Goal: Understand site structure: Understand site structure

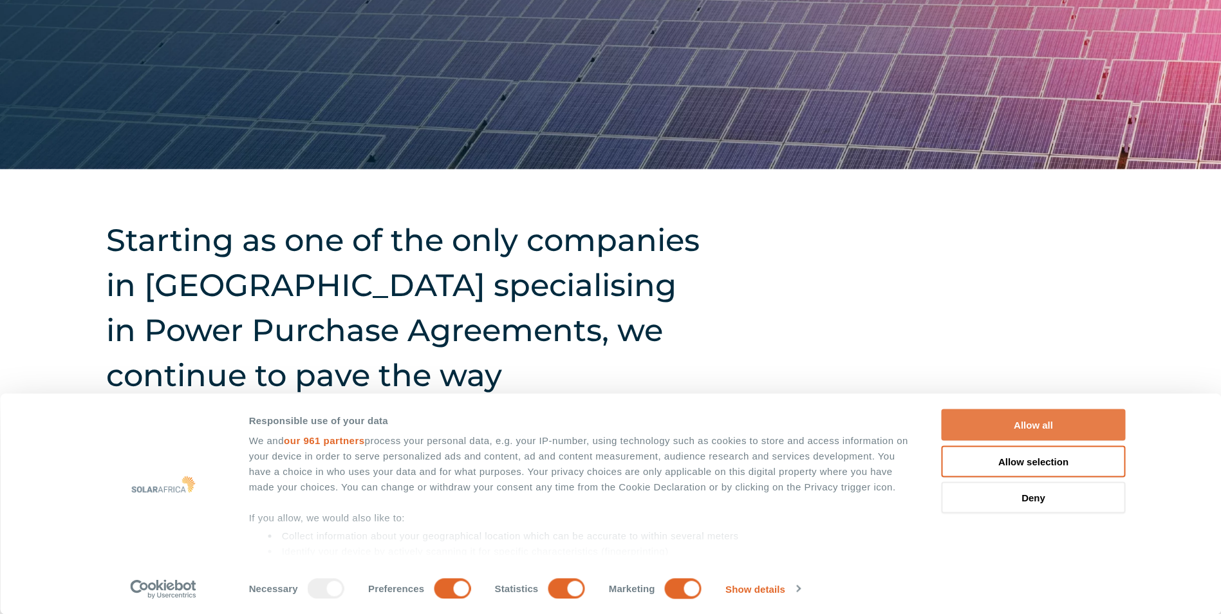
click at [995, 426] on button "Allow all" at bounding box center [1034, 425] width 184 height 32
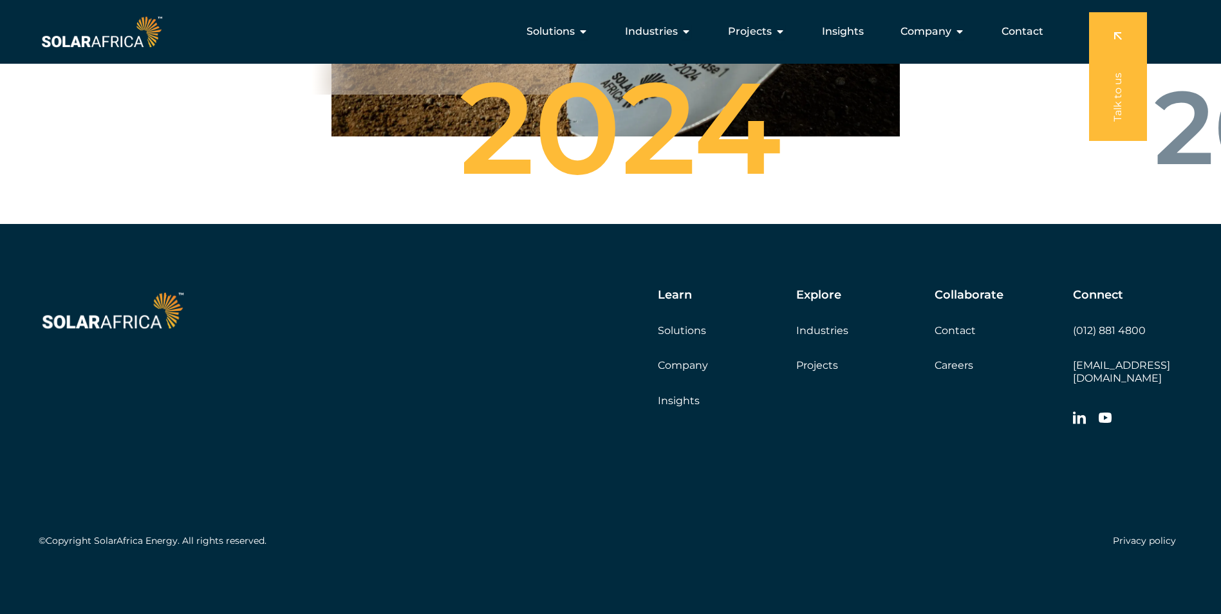
scroll to position [4525, 0]
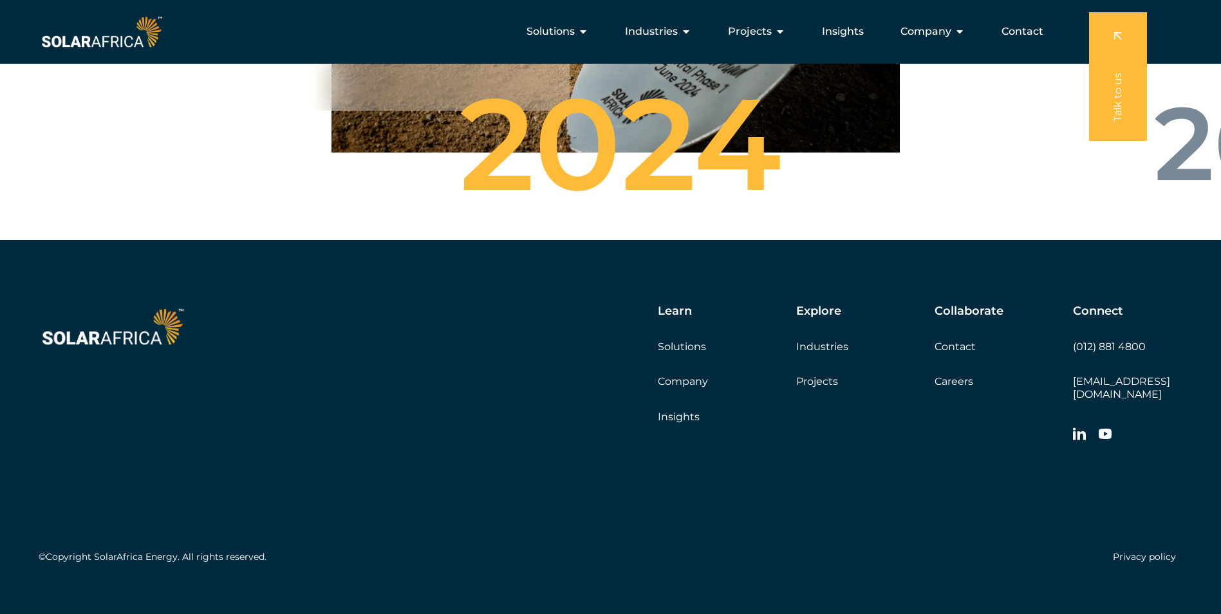
click at [686, 388] on link "Company" at bounding box center [683, 381] width 50 height 12
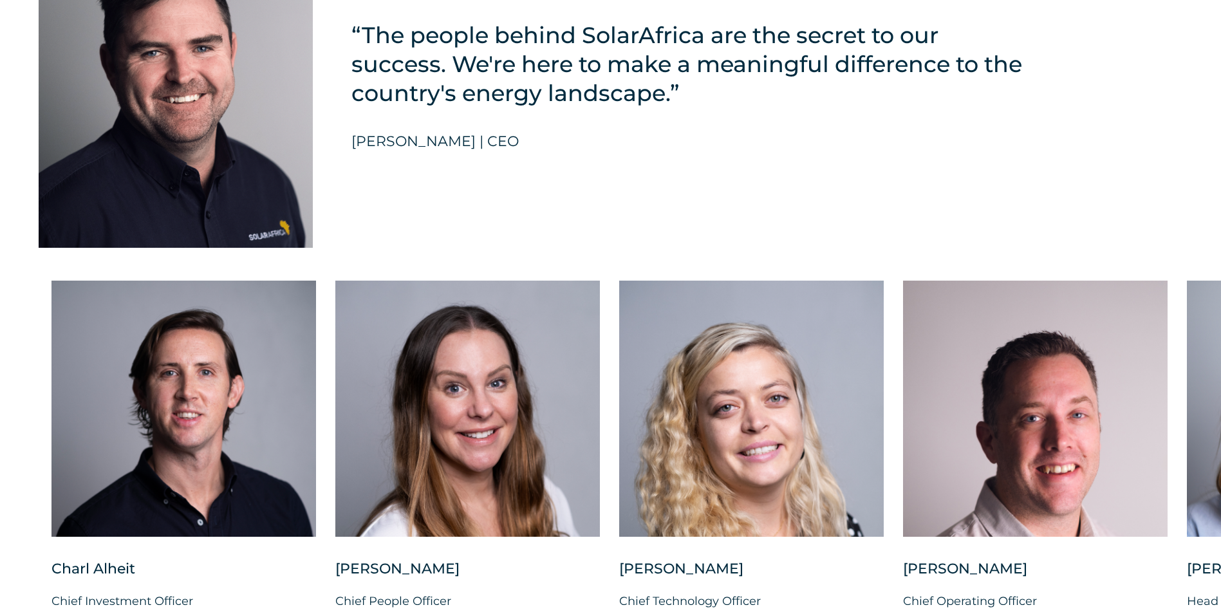
scroll to position [3090, 0]
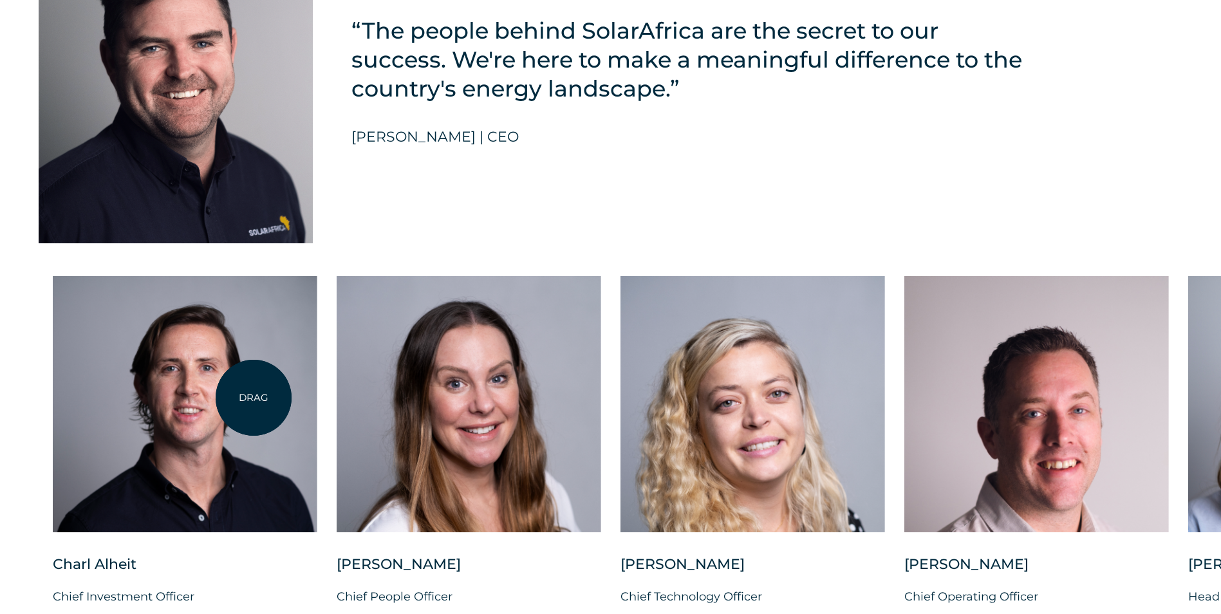
drag, startPoint x: 248, startPoint y: 464, endPoint x: 254, endPoint y: 398, distance: 66.6
click at [254, 398] on div at bounding box center [185, 404] width 265 height 256
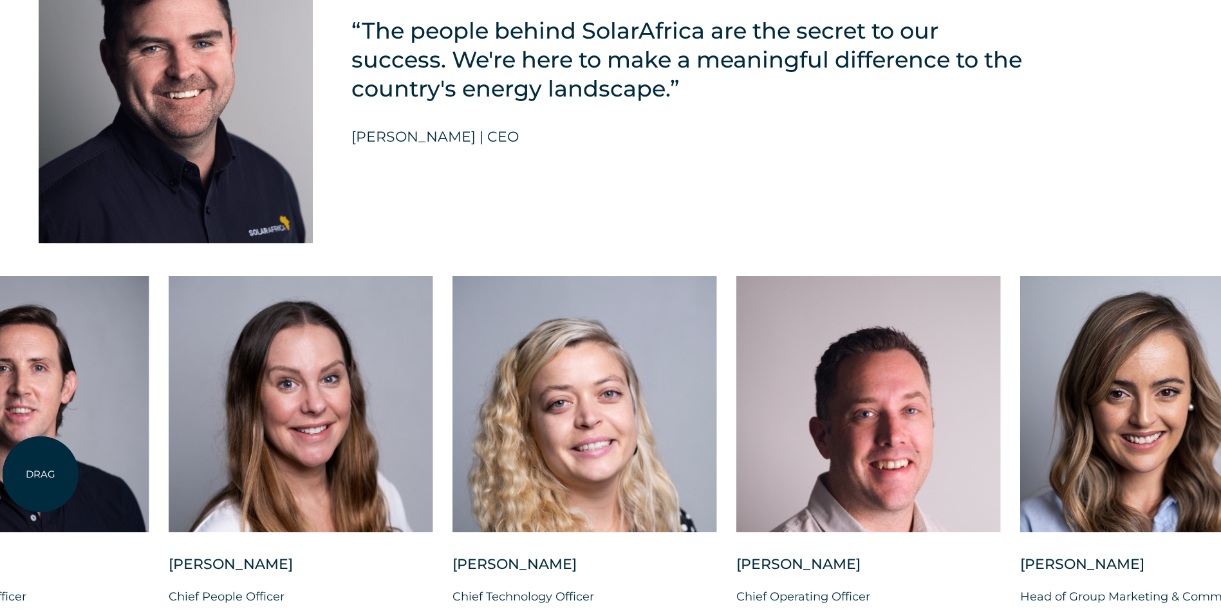
drag, startPoint x: 207, startPoint y: 402, endPoint x: 40, endPoint y: 474, distance: 181.7
click at [40, 474] on div at bounding box center [17, 404] width 265 height 256
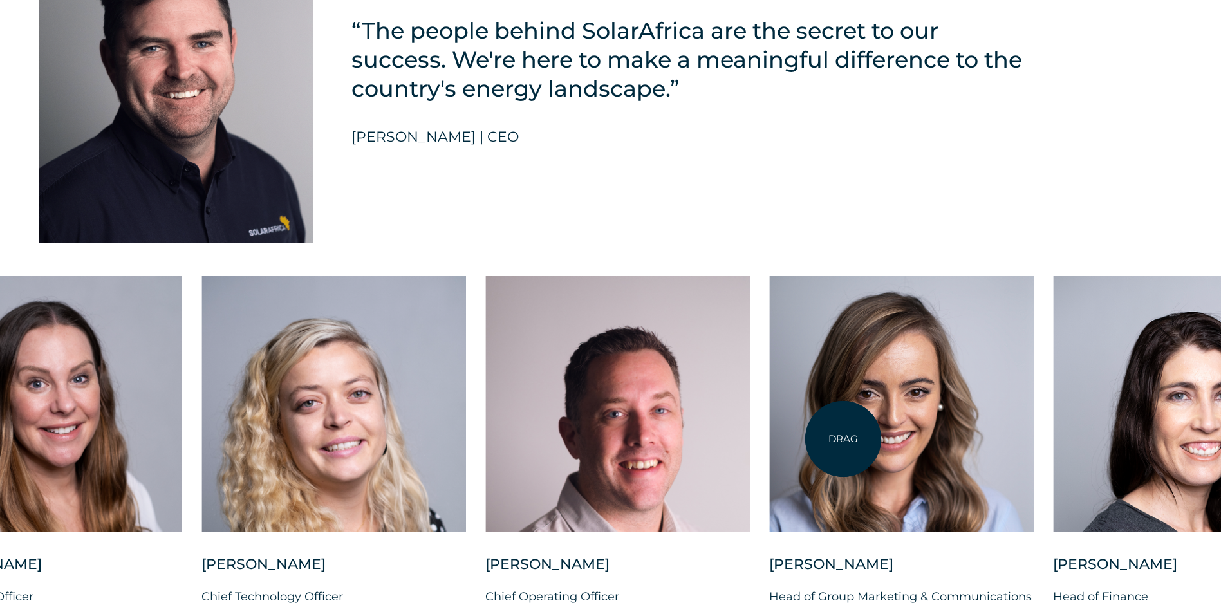
drag, startPoint x: 980, startPoint y: 436, endPoint x: 549, endPoint y: 440, distance: 431.4
click at [769, 438] on div at bounding box center [901, 404] width 265 height 256
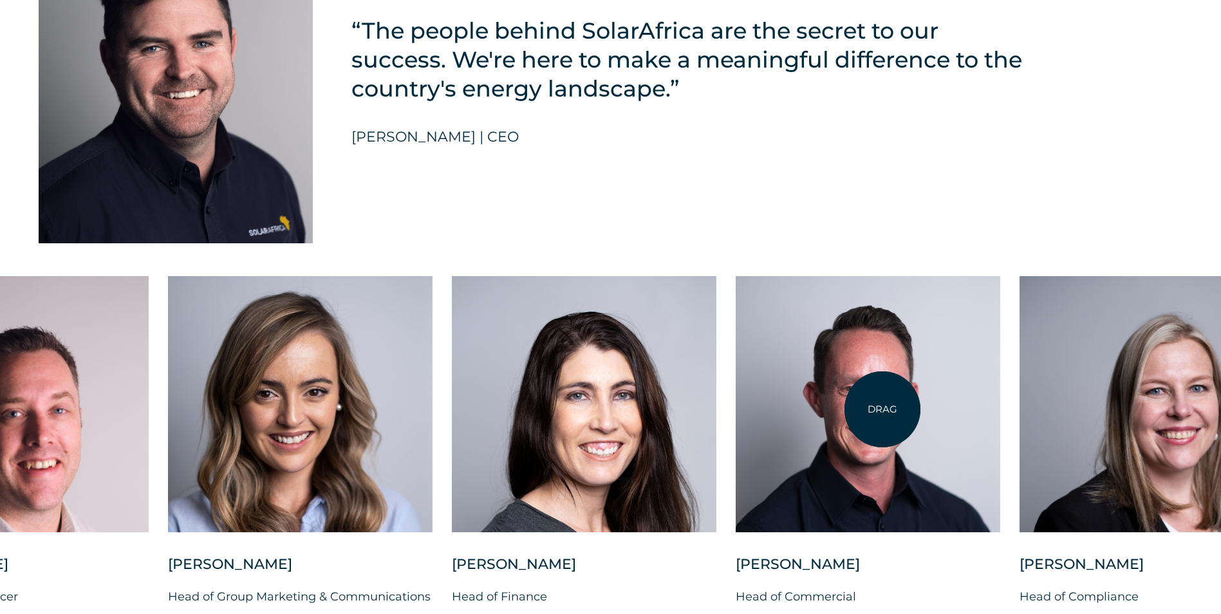
drag, startPoint x: 1051, startPoint y: 417, endPoint x: 507, endPoint y: 420, distance: 544.0
click at [736, 422] on div at bounding box center [868, 404] width 265 height 256
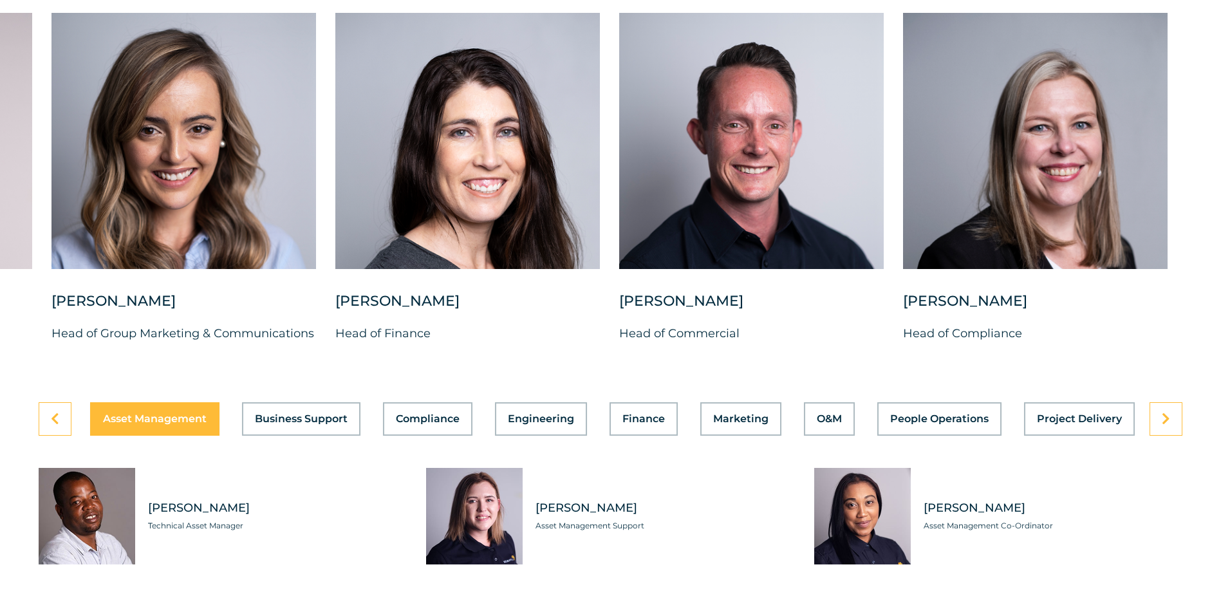
scroll to position [3412, 0]
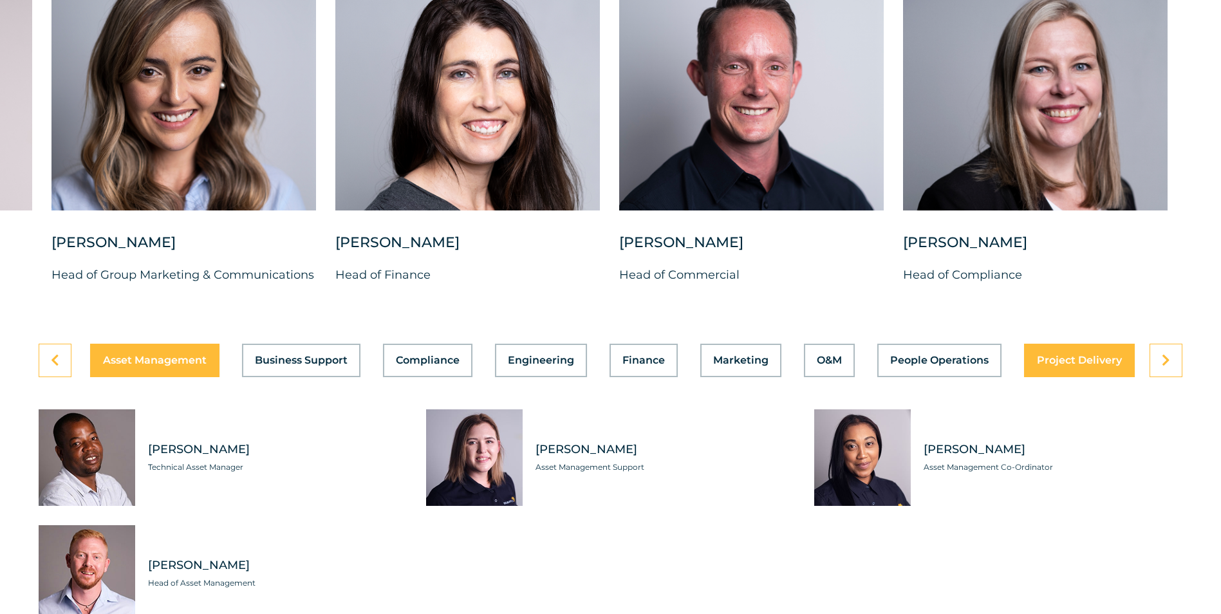
click at [1094, 366] on span "Project Delivery" at bounding box center [1079, 360] width 85 height 10
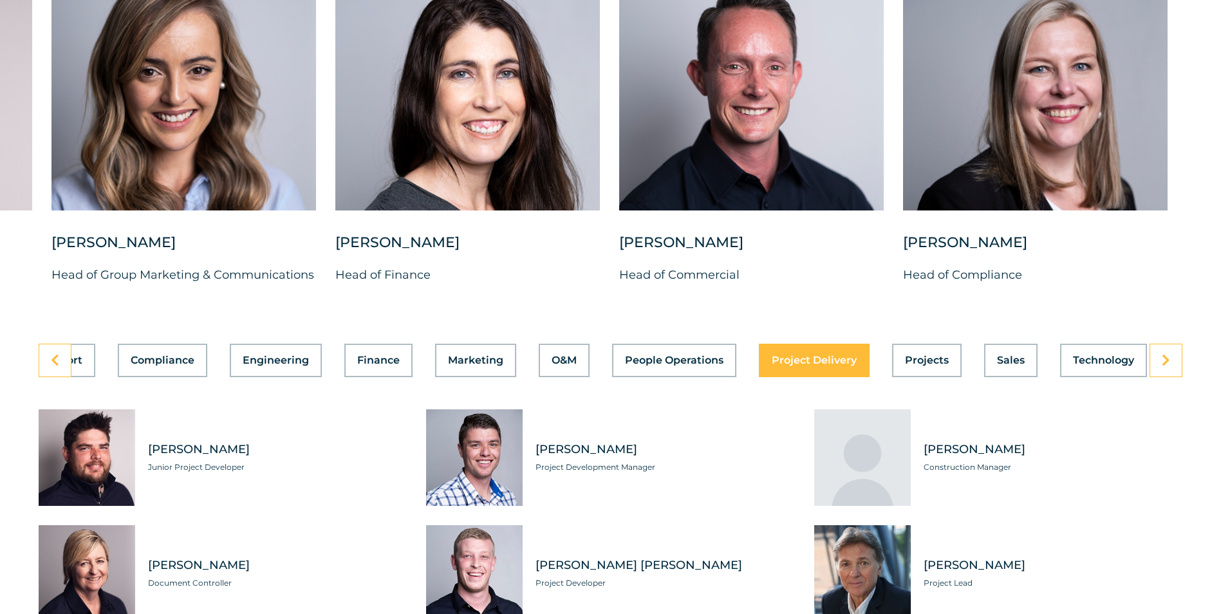
scroll to position [0, 279]
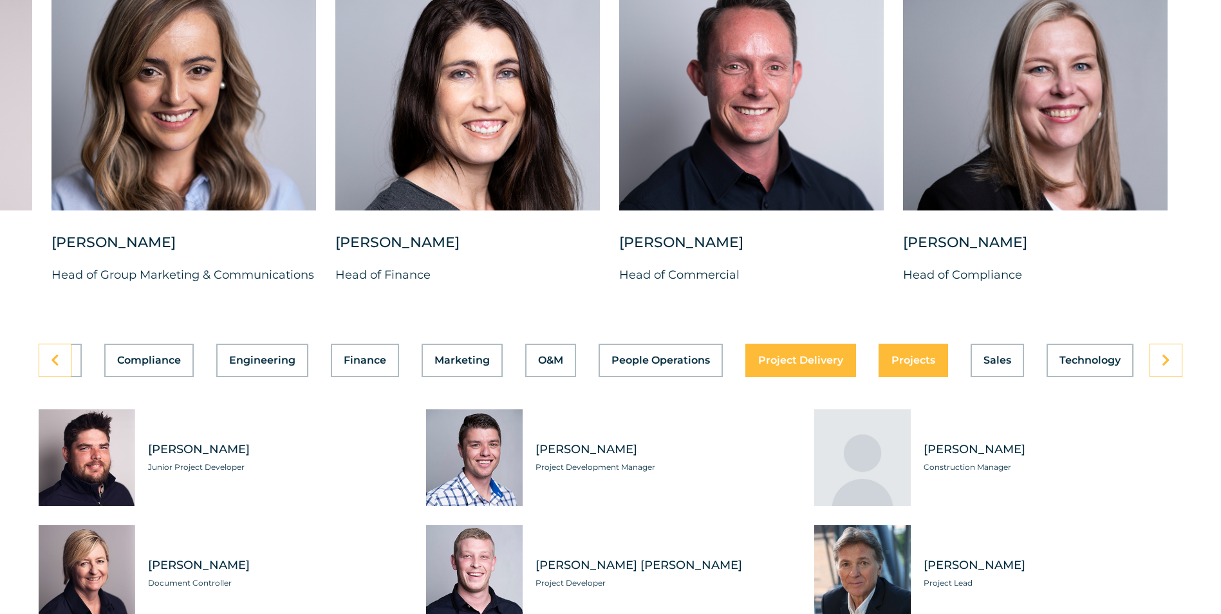
click at [928, 366] on span "Projects" at bounding box center [914, 360] width 44 height 10
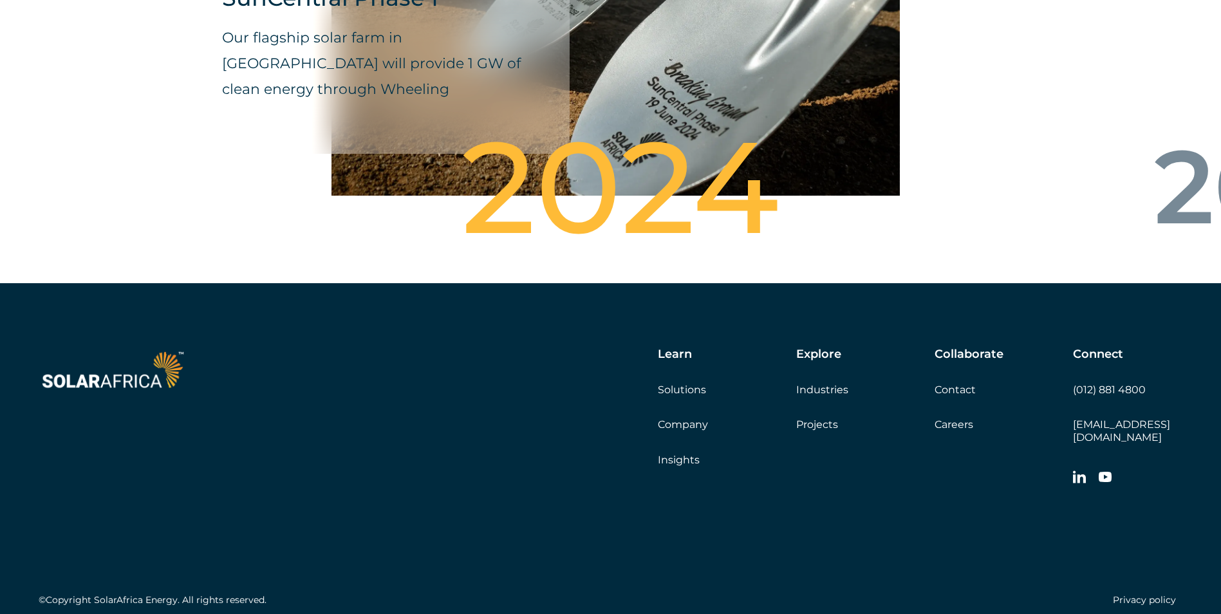
scroll to position [4732, 0]
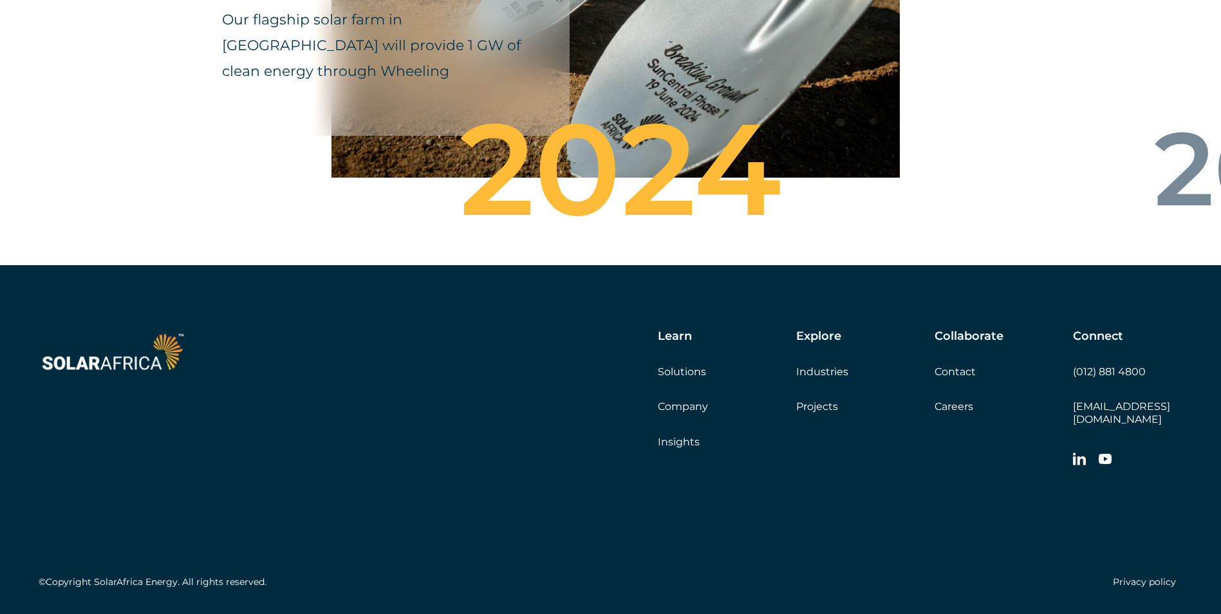
click at [689, 448] on link "Insights" at bounding box center [679, 442] width 42 height 12
